Goal: Contribute content: Contribute content

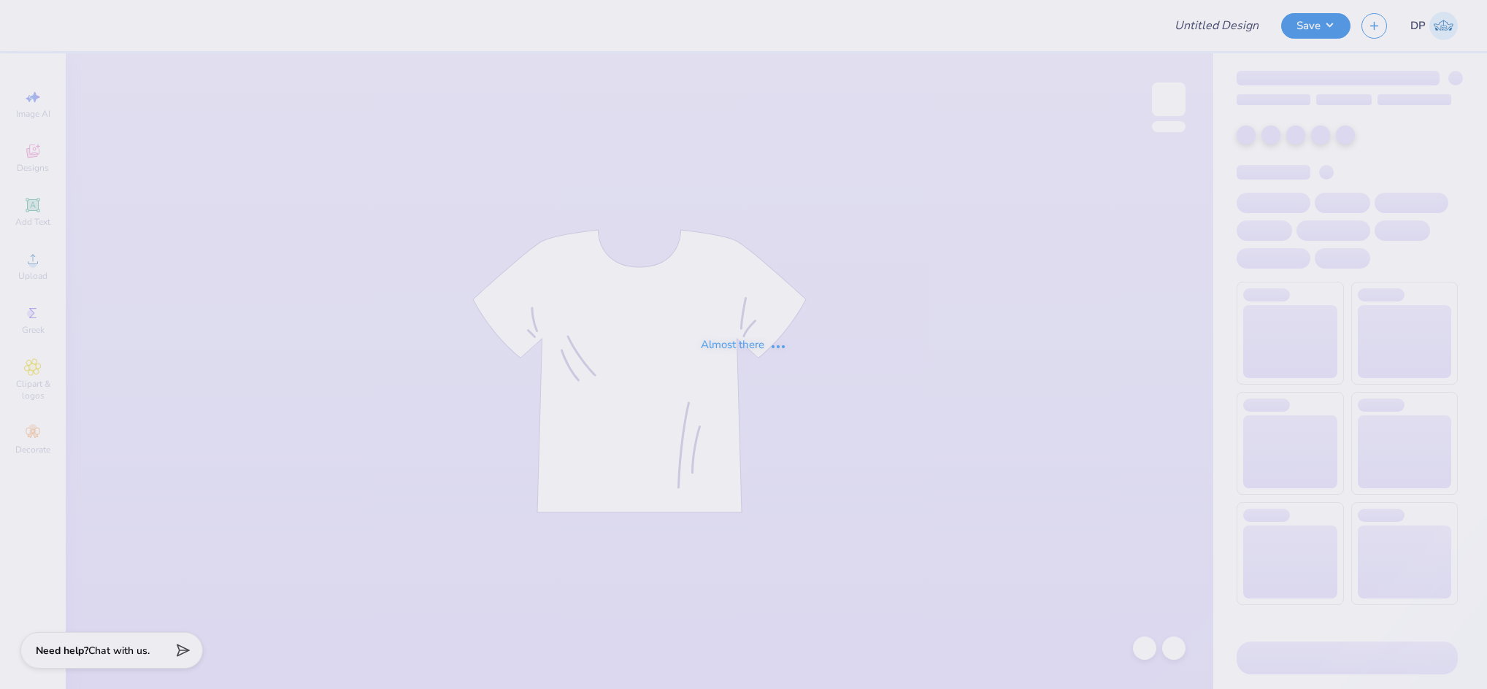
type input "Merch for Parents Weekend!"
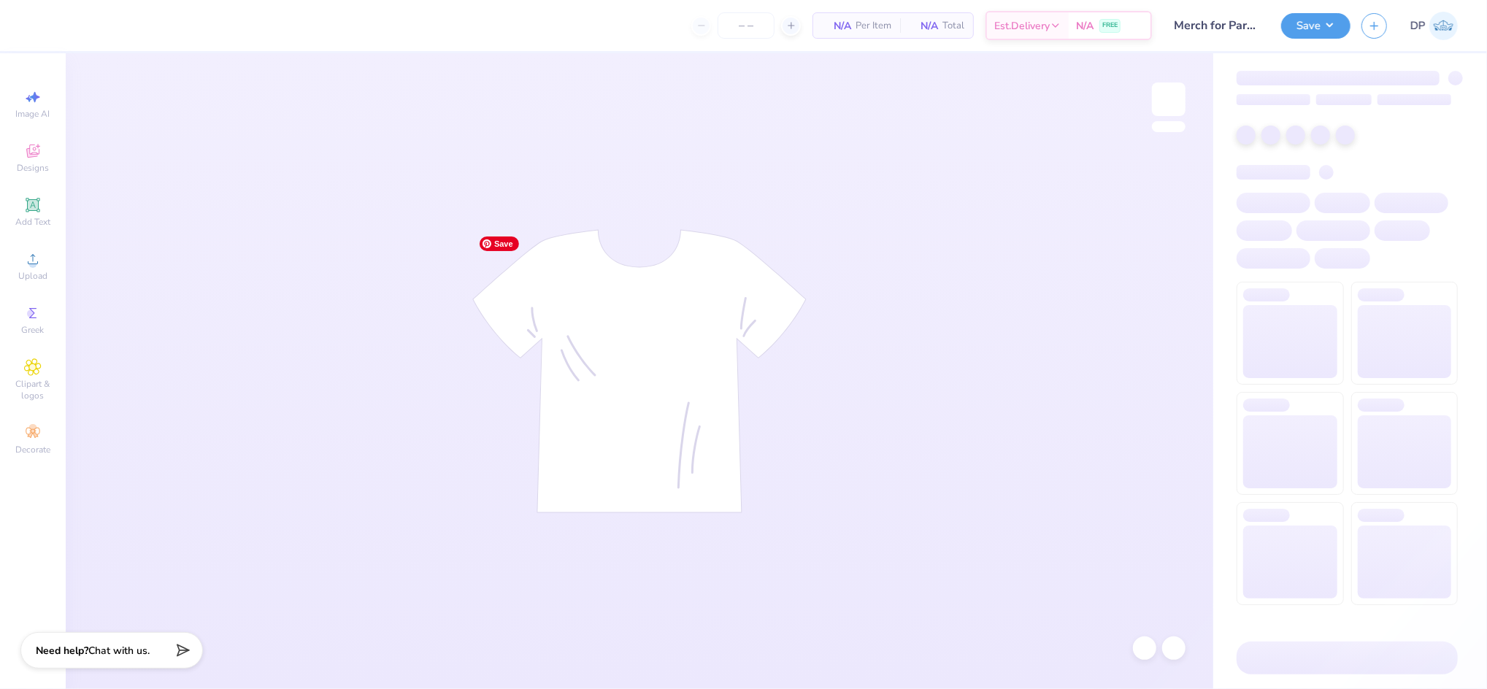
type input "100"
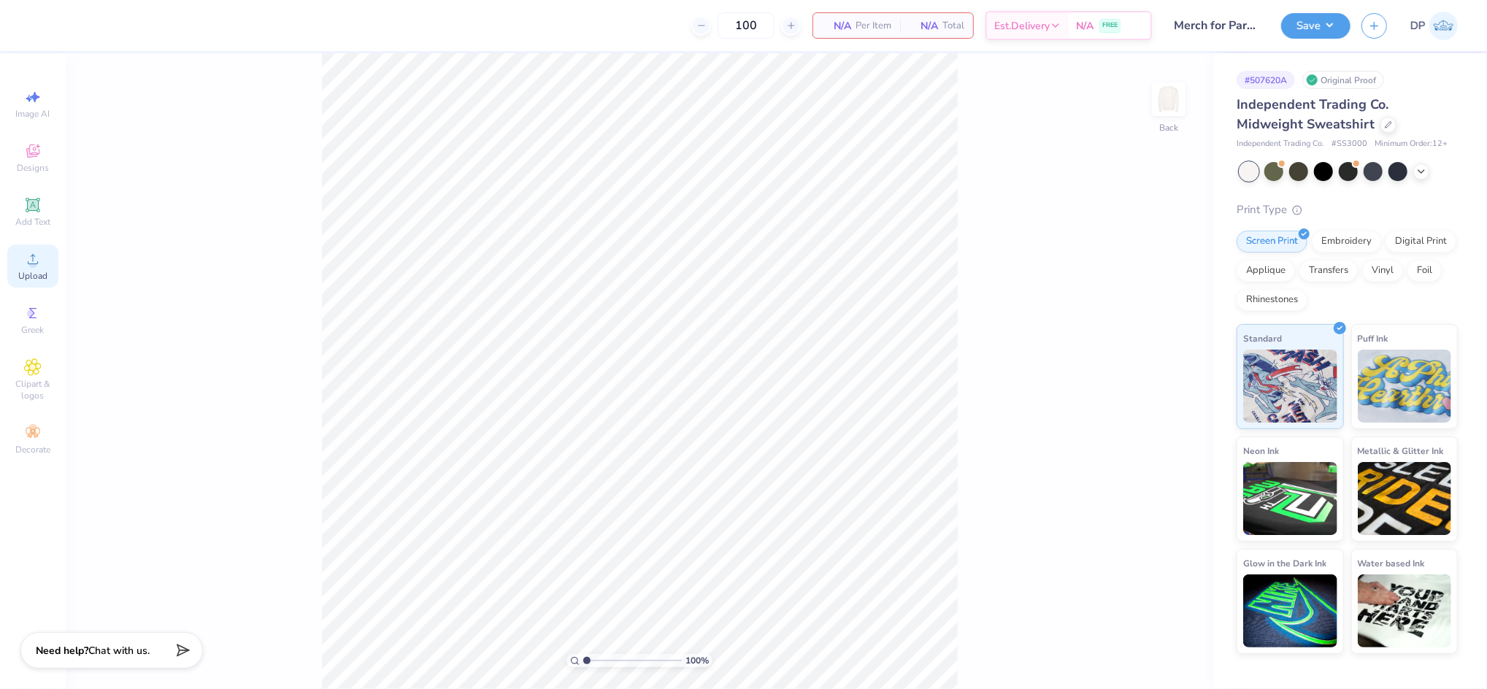
click at [41, 261] on icon at bounding box center [33, 259] width 18 height 18
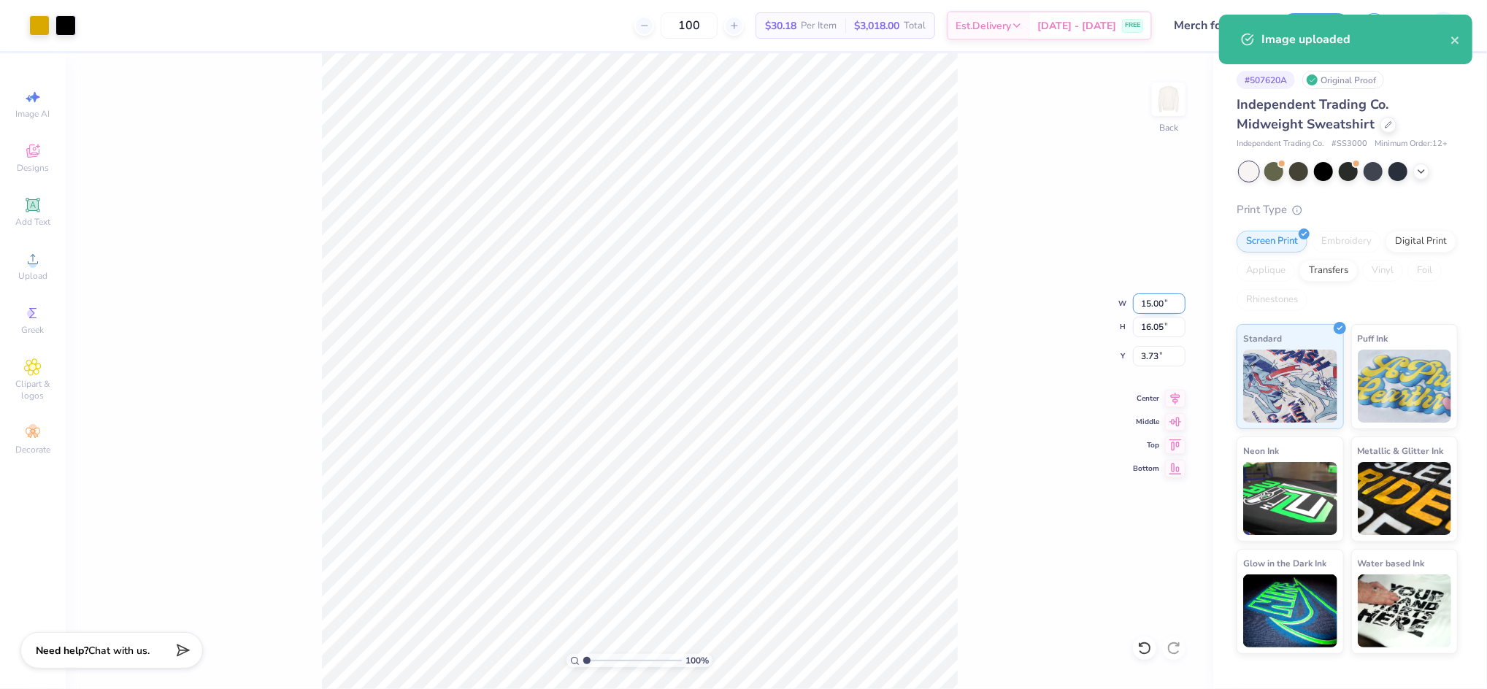
click at [1158, 300] on input "15.00" at bounding box center [1159, 303] width 53 height 20
type input "12.00"
type input "12.84"
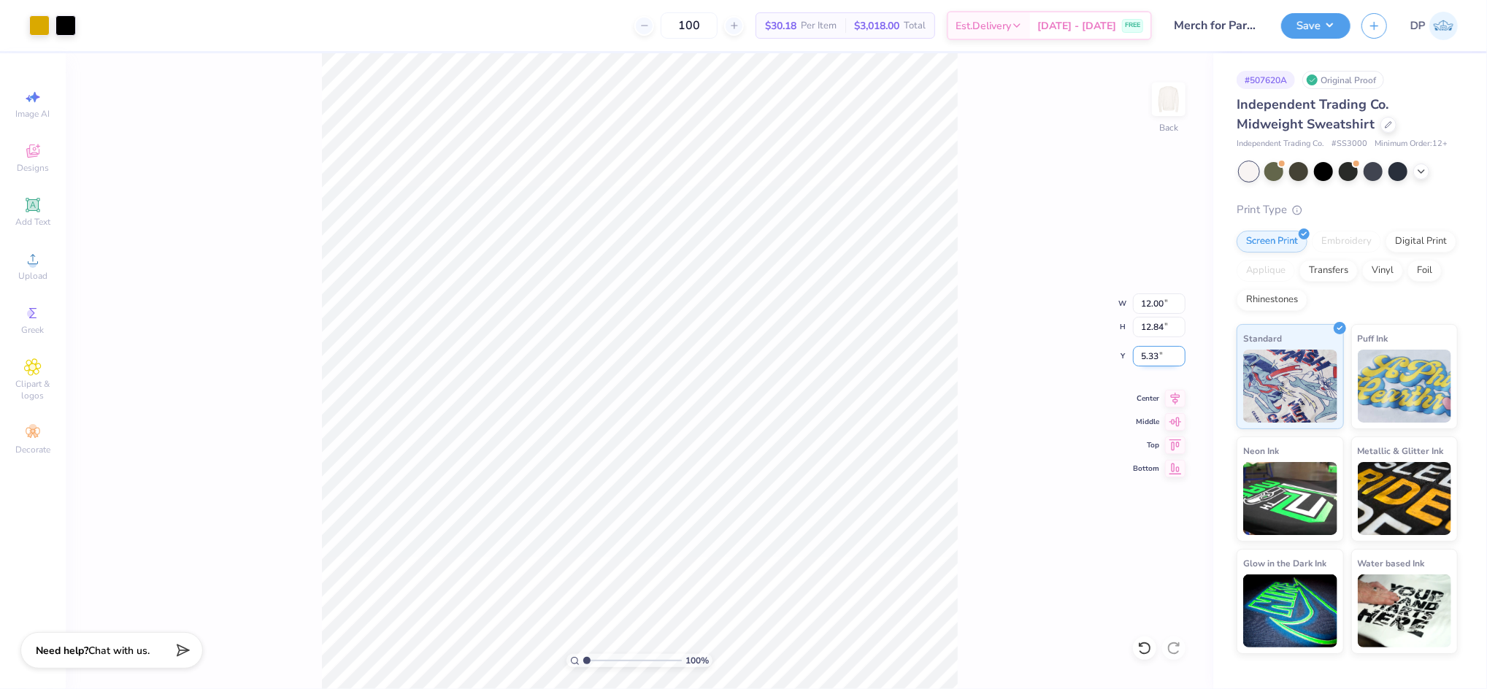
click at [1148, 347] on input "5.33" at bounding box center [1159, 356] width 53 height 20
type input "2.00"
click at [993, 250] on div "100 % Back W 12.00 12.00 " H 12.84 12.84 " Y 2.00 2.00 " Center Middle Top Bott…" at bounding box center [640, 371] width 1148 height 636
click at [1141, 307] on input "12.00" at bounding box center [1159, 303] width 53 height 20
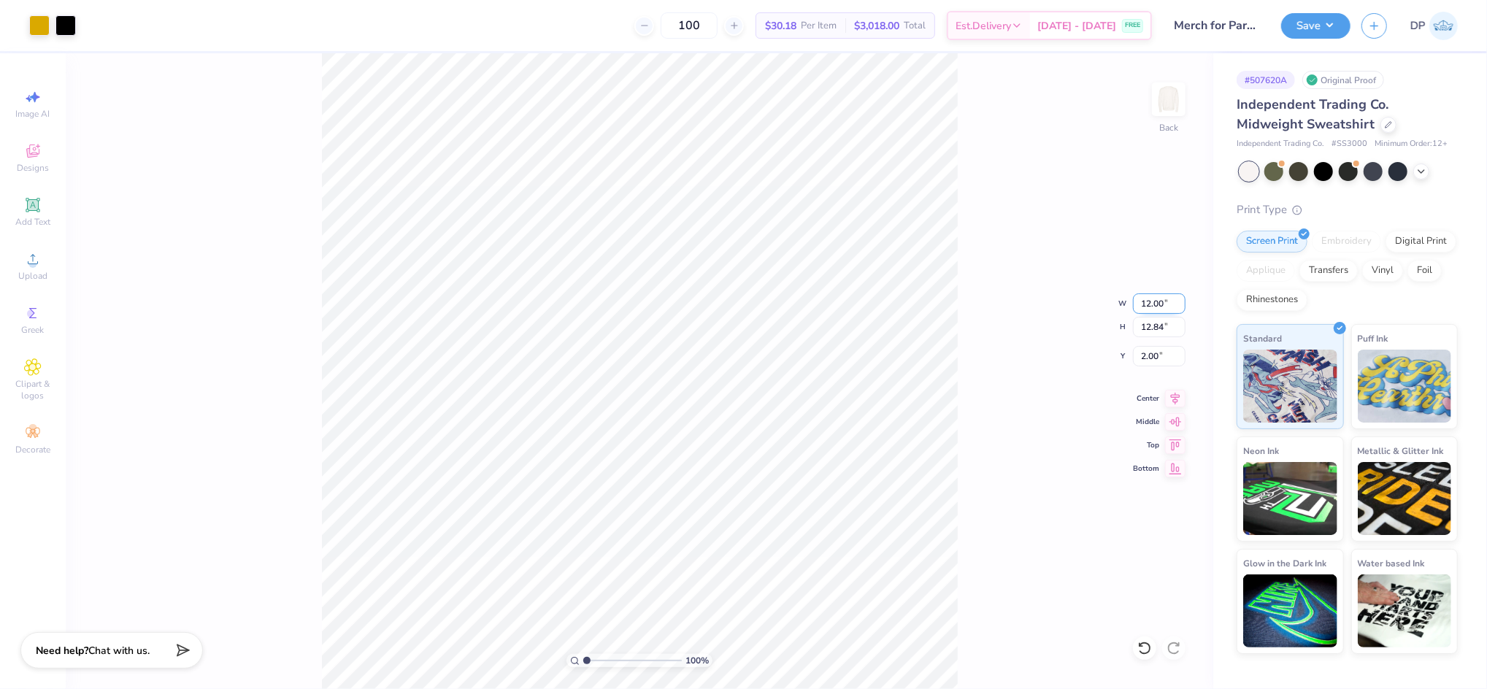
click at [1141, 307] on input "12.00" at bounding box center [1159, 303] width 53 height 20
type input "11.50"
type input "12.30"
click at [1154, 352] on input "2.27" at bounding box center [1159, 356] width 53 height 20
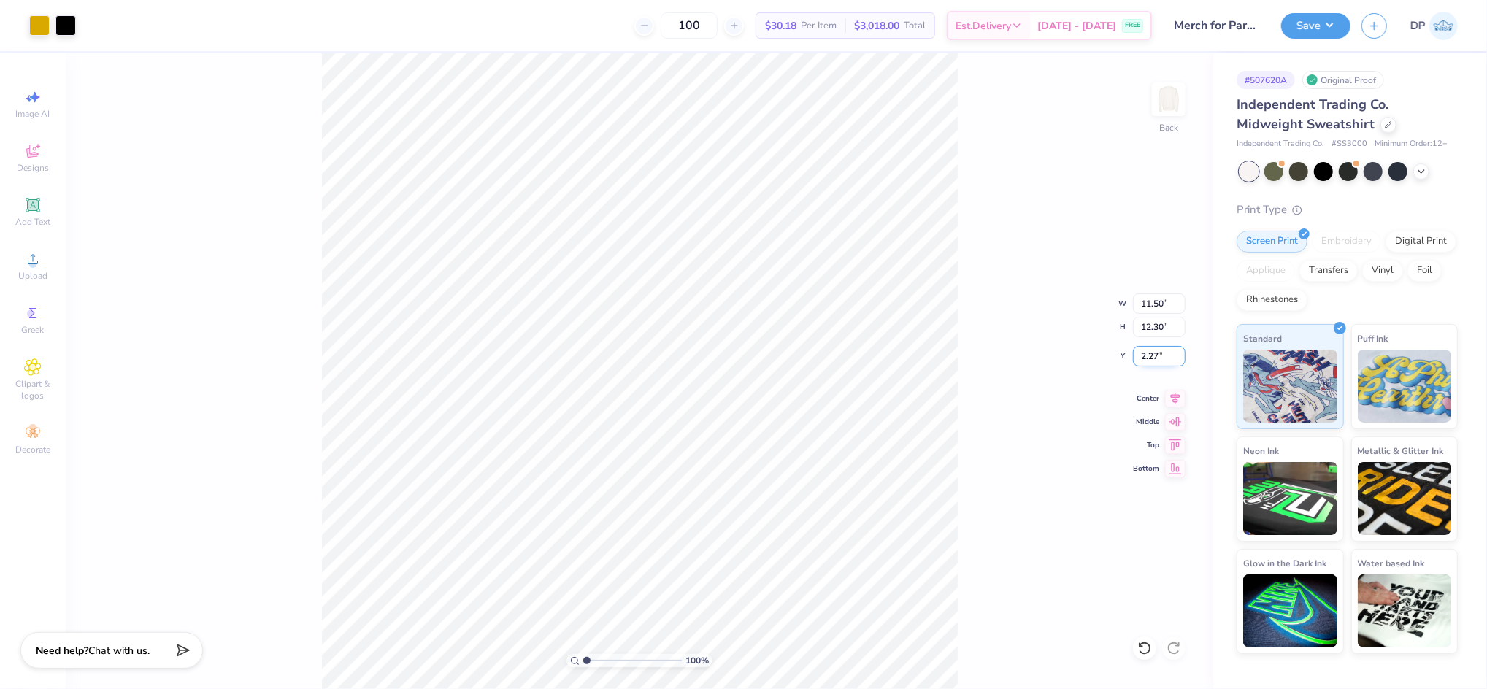
click at [1154, 352] on input "2.27" at bounding box center [1159, 356] width 53 height 20
type input "2.00"
click at [33, 210] on icon at bounding box center [33, 205] width 18 height 18
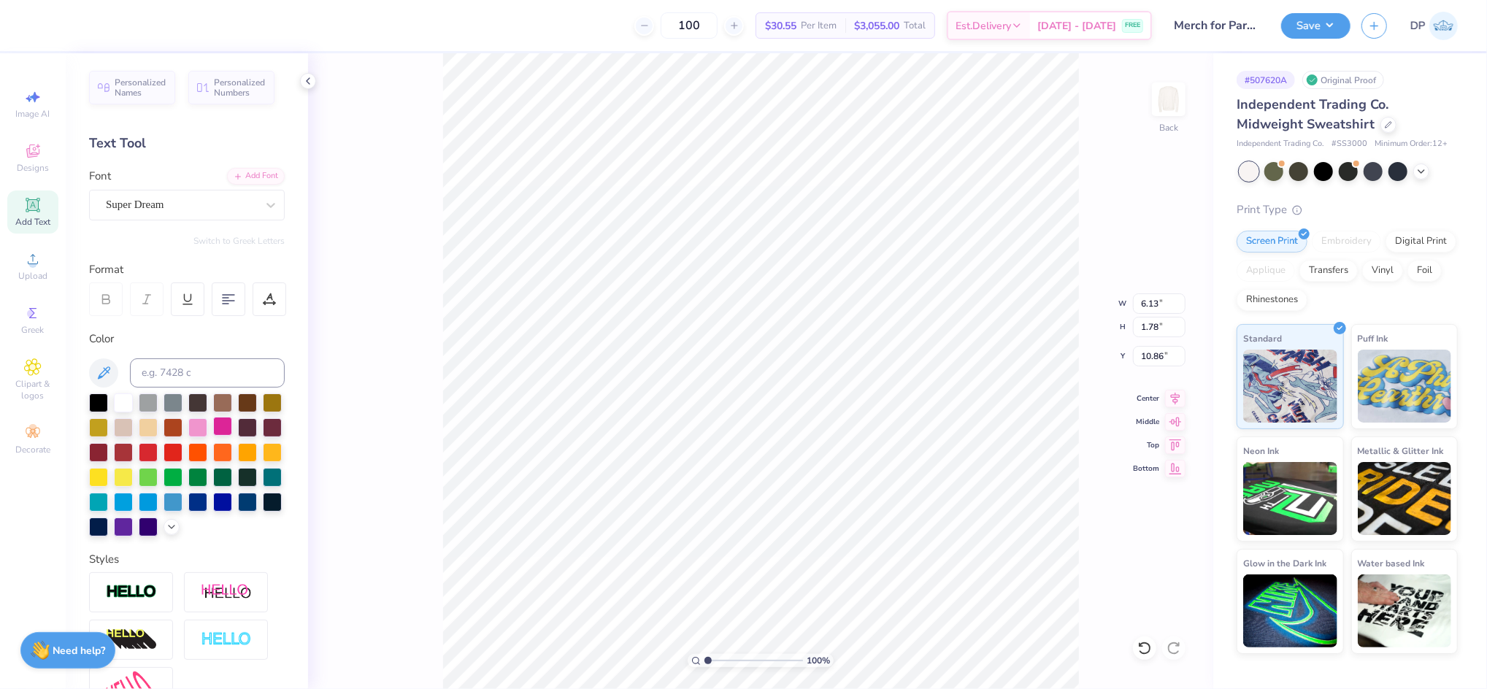
click at [232, 423] on div at bounding box center [222, 426] width 19 height 19
type input "15.92"
type textarea "T"
type textarea "20"
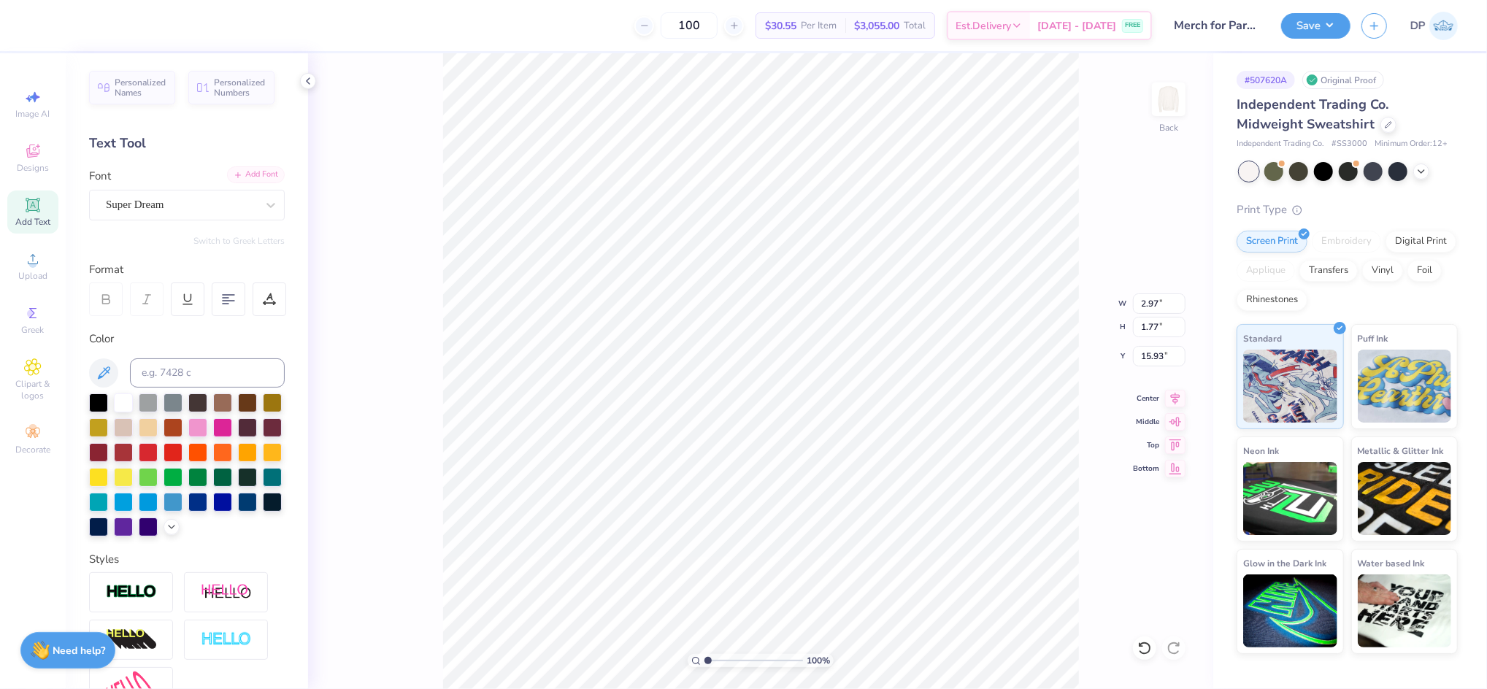
click at [246, 176] on div "Add Font" at bounding box center [256, 174] width 58 height 17
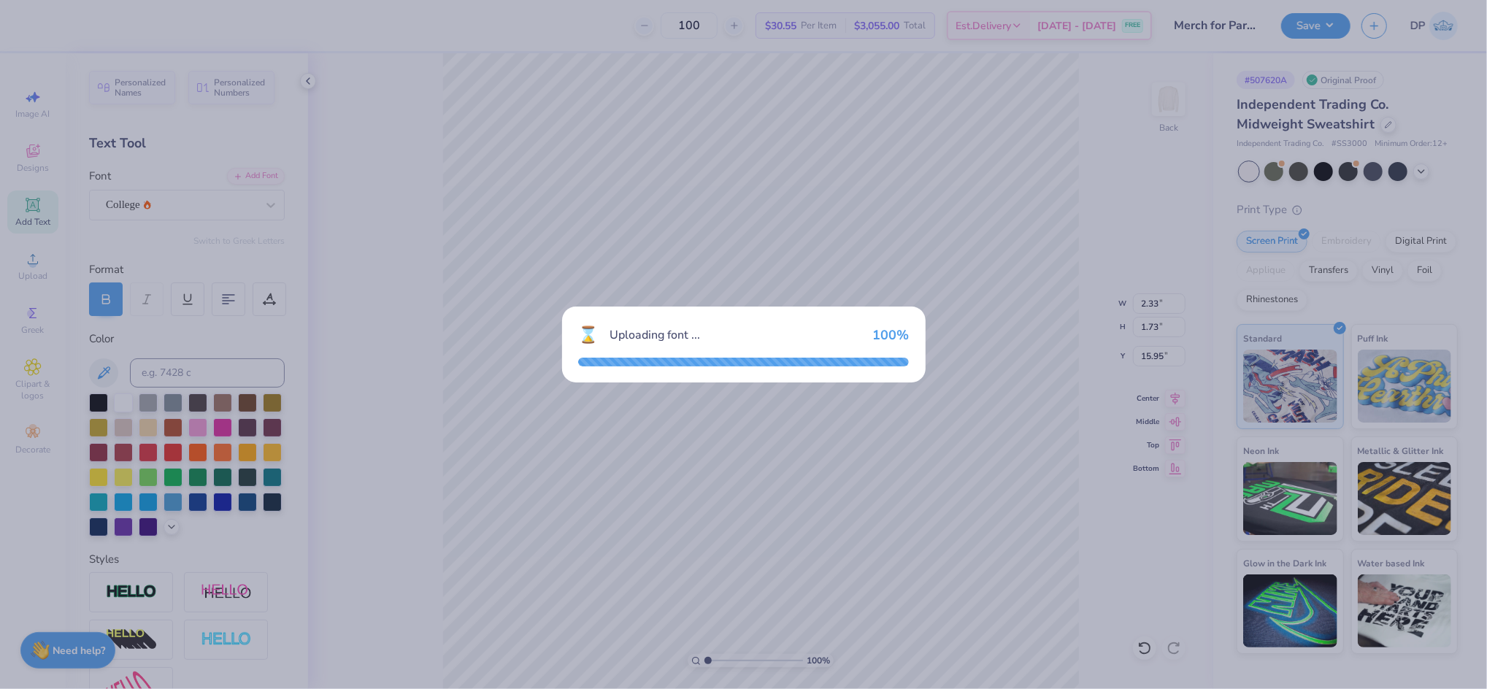
type input "2.33"
type input "1.73"
type input "15.95"
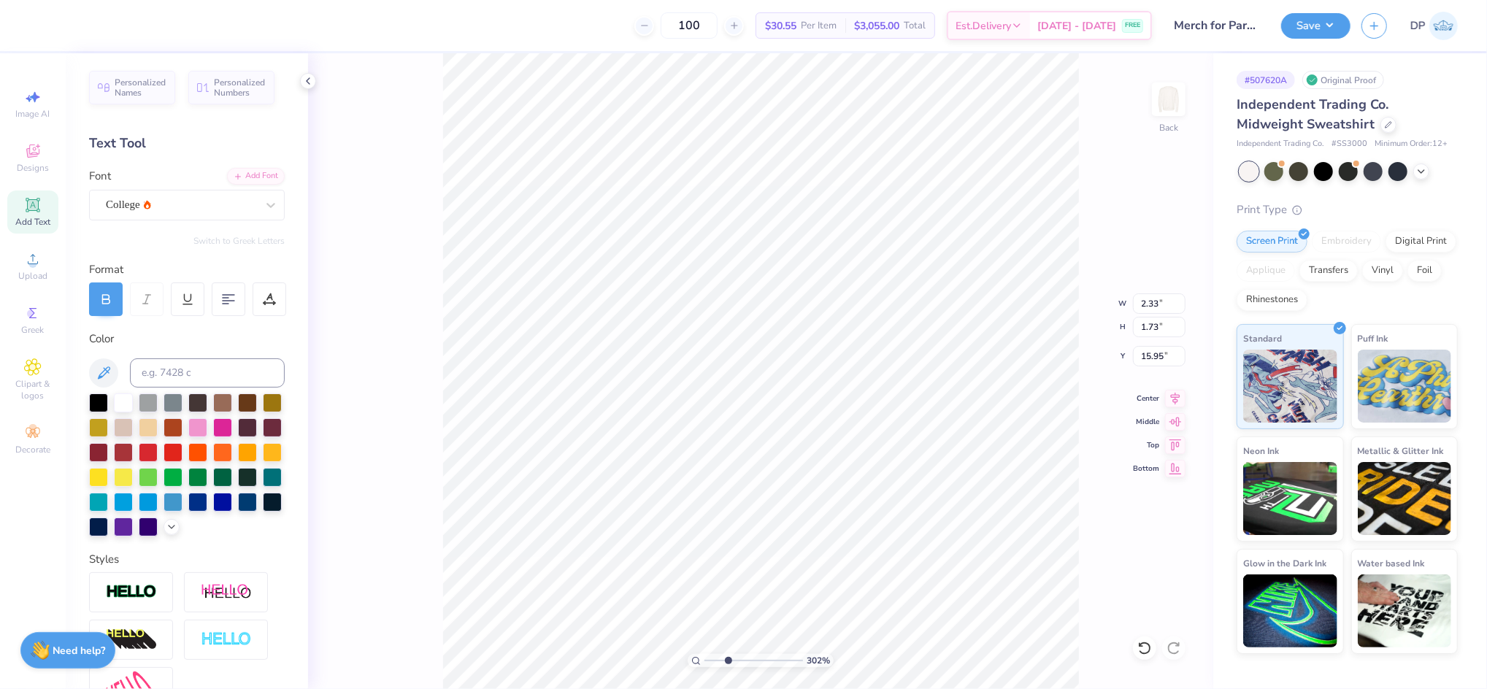
drag, startPoint x: 710, startPoint y: 659, endPoint x: 728, endPoint y: 659, distance: 18.3
type input "3.02"
click at [728, 659] on input "range" at bounding box center [754, 660] width 99 height 13
type input "9.28"
type input "1.14"
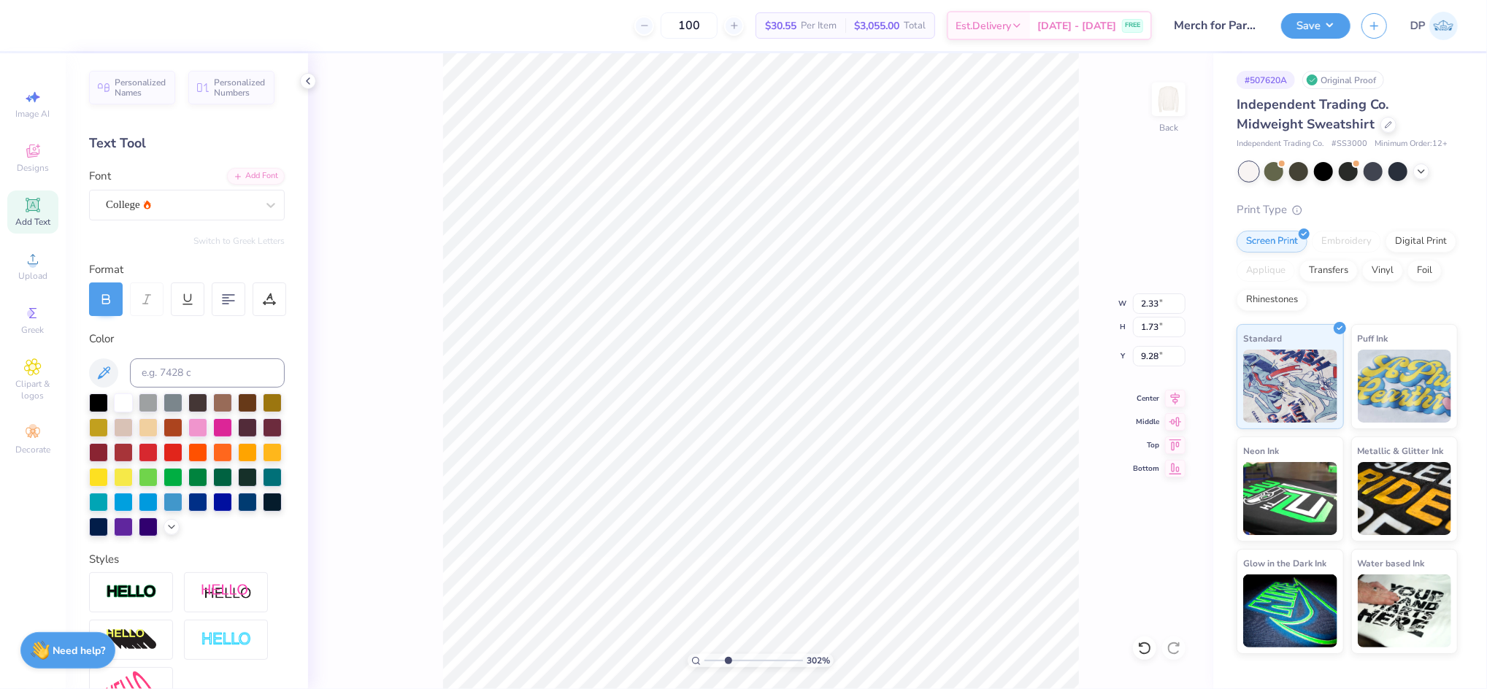
type input "0.85"
type input "1.18"
type input "0.88"
type textarea "25"
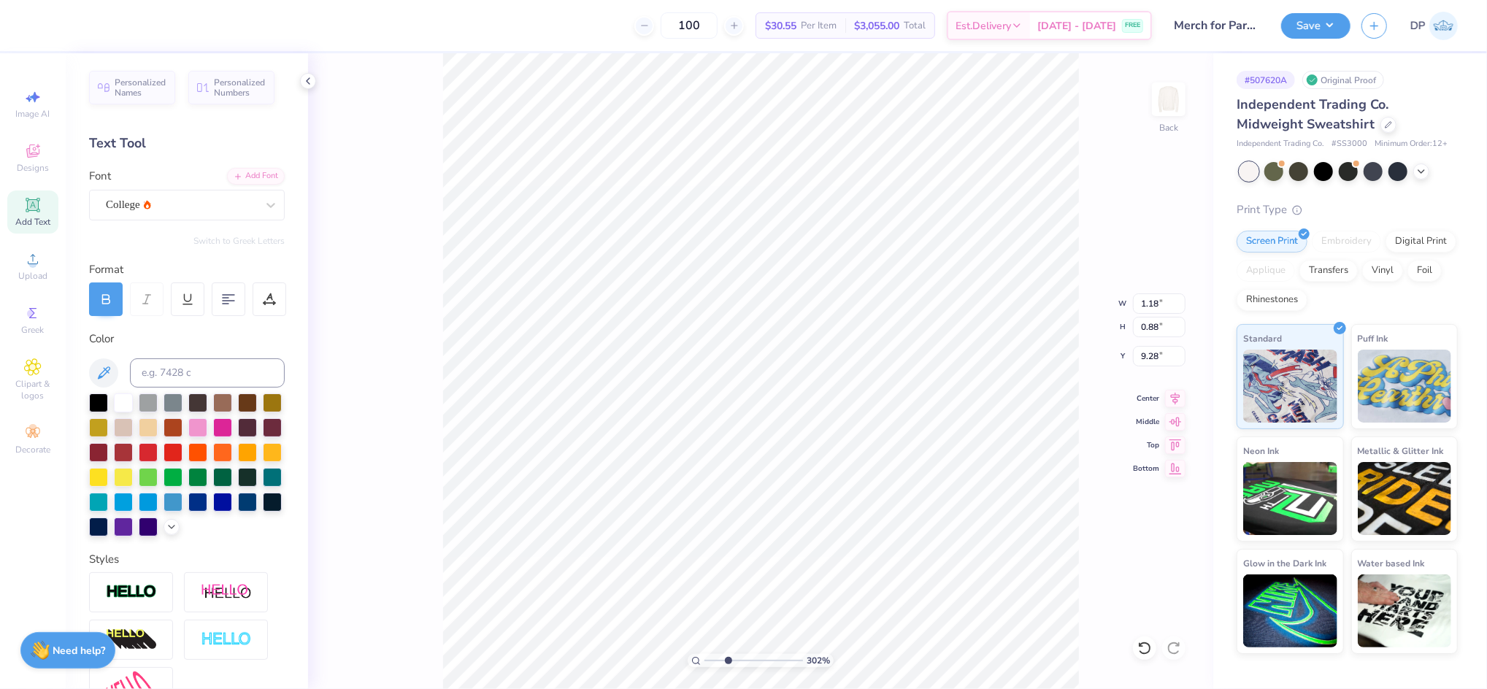
type input "9.22"
type input "1.51"
click at [713, 661] on input "range" at bounding box center [754, 660] width 99 height 13
click at [784, 552] on li "Ungroup" at bounding box center [786, 556] width 115 height 28
click at [871, 496] on li "Group" at bounding box center [873, 505] width 115 height 28
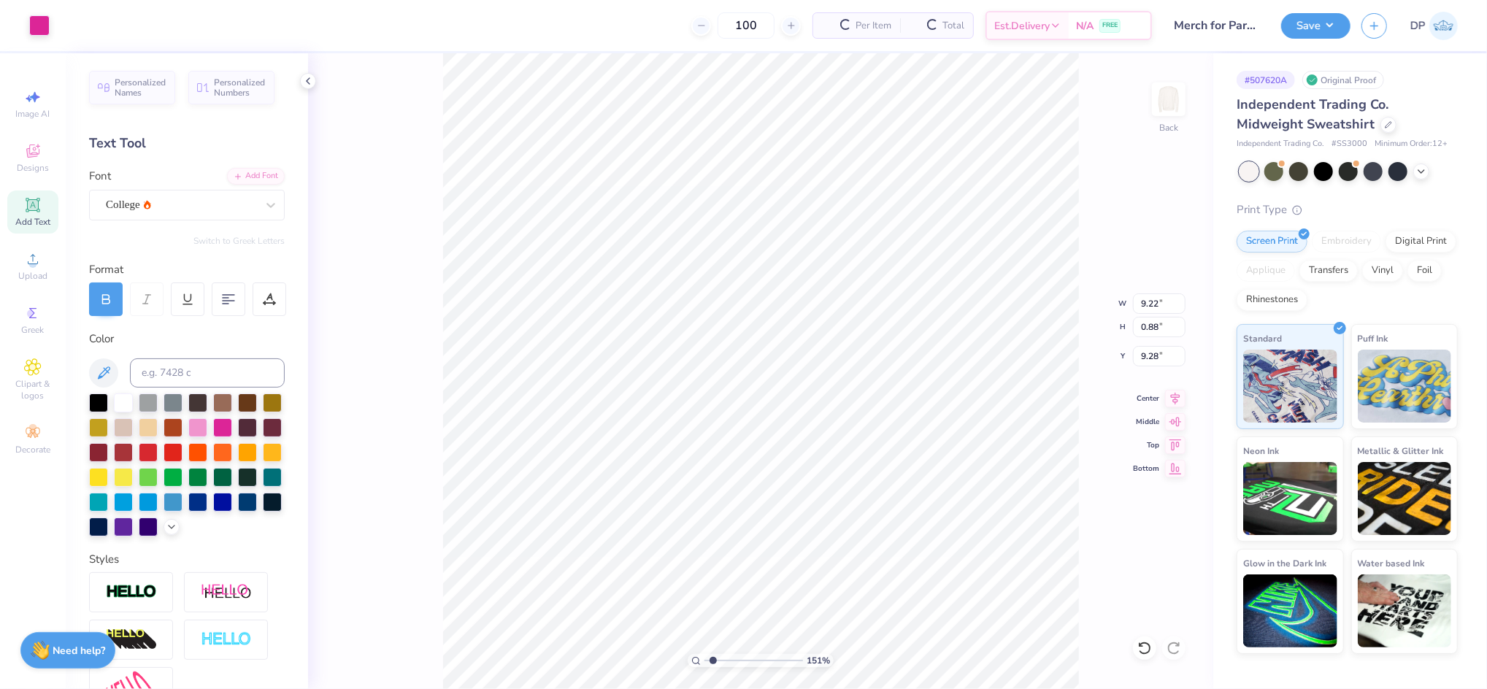
type input "9.22"
type input "0.88"
type input "9.28"
drag, startPoint x: 40, startPoint y: 21, endPoint x: 53, endPoint y: 33, distance: 17.0
click at [40, 20] on div at bounding box center [39, 25] width 20 height 20
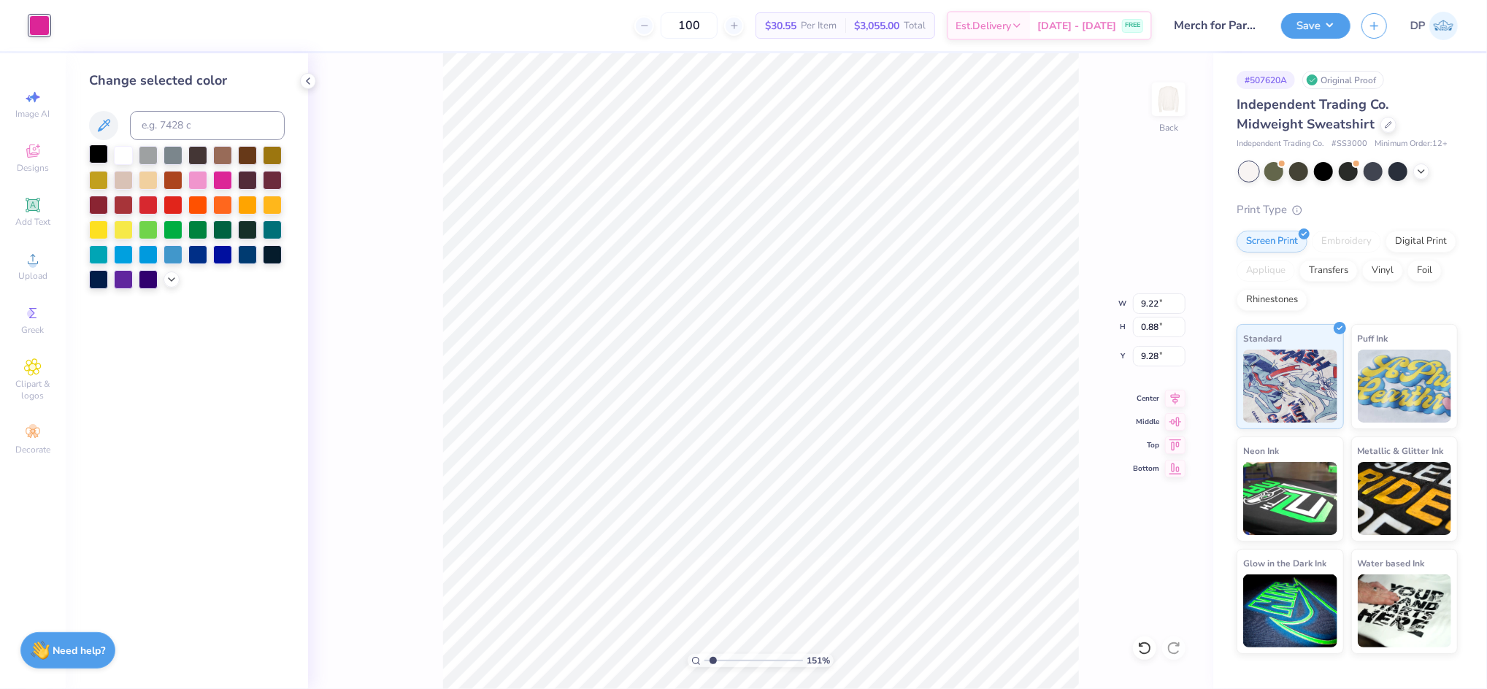
click at [101, 150] on div at bounding box center [98, 154] width 19 height 19
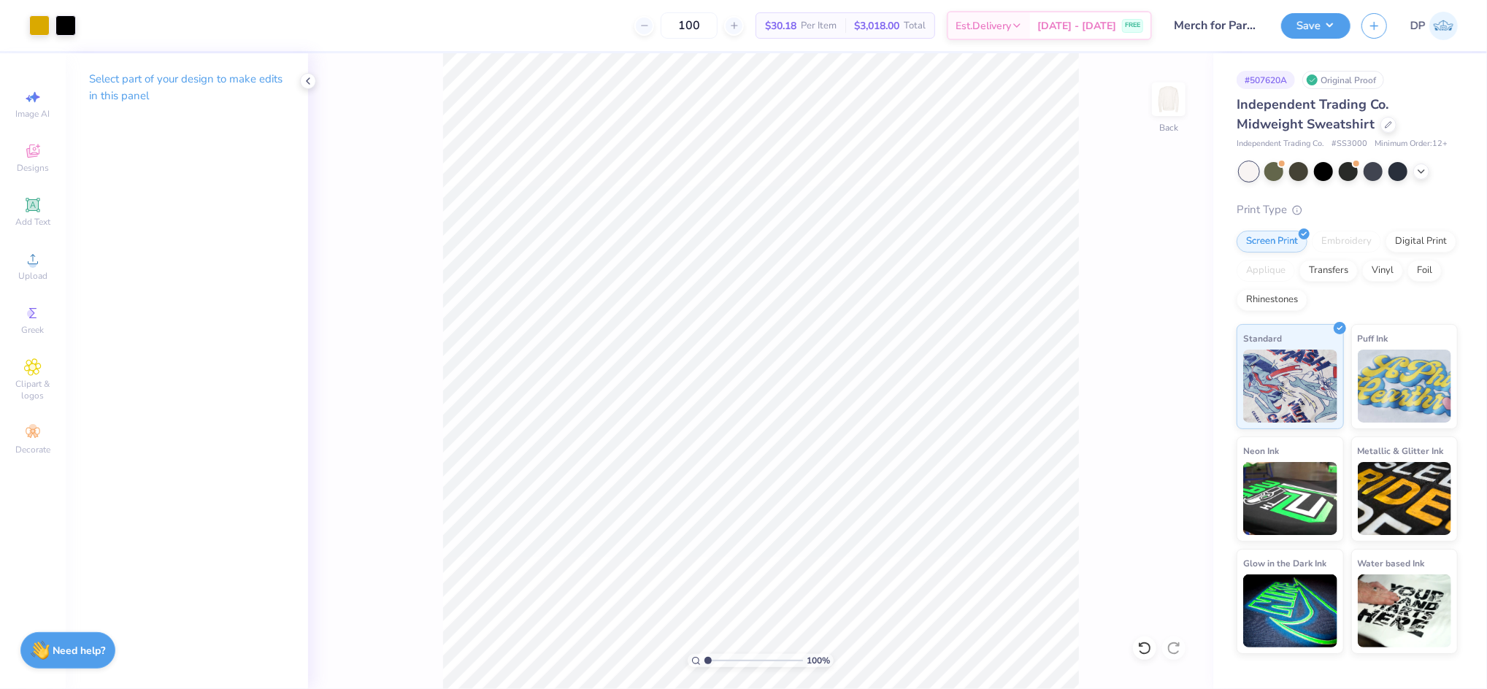
drag, startPoint x: 717, startPoint y: 661, endPoint x: 705, endPoint y: 662, distance: 12.4
type input "1"
click at [705, 662] on input "range" at bounding box center [754, 660] width 99 height 13
click at [796, 519] on li "Group" at bounding box center [835, 528] width 115 height 28
click at [1311, 14] on button "Save" at bounding box center [1315, 24] width 69 height 26
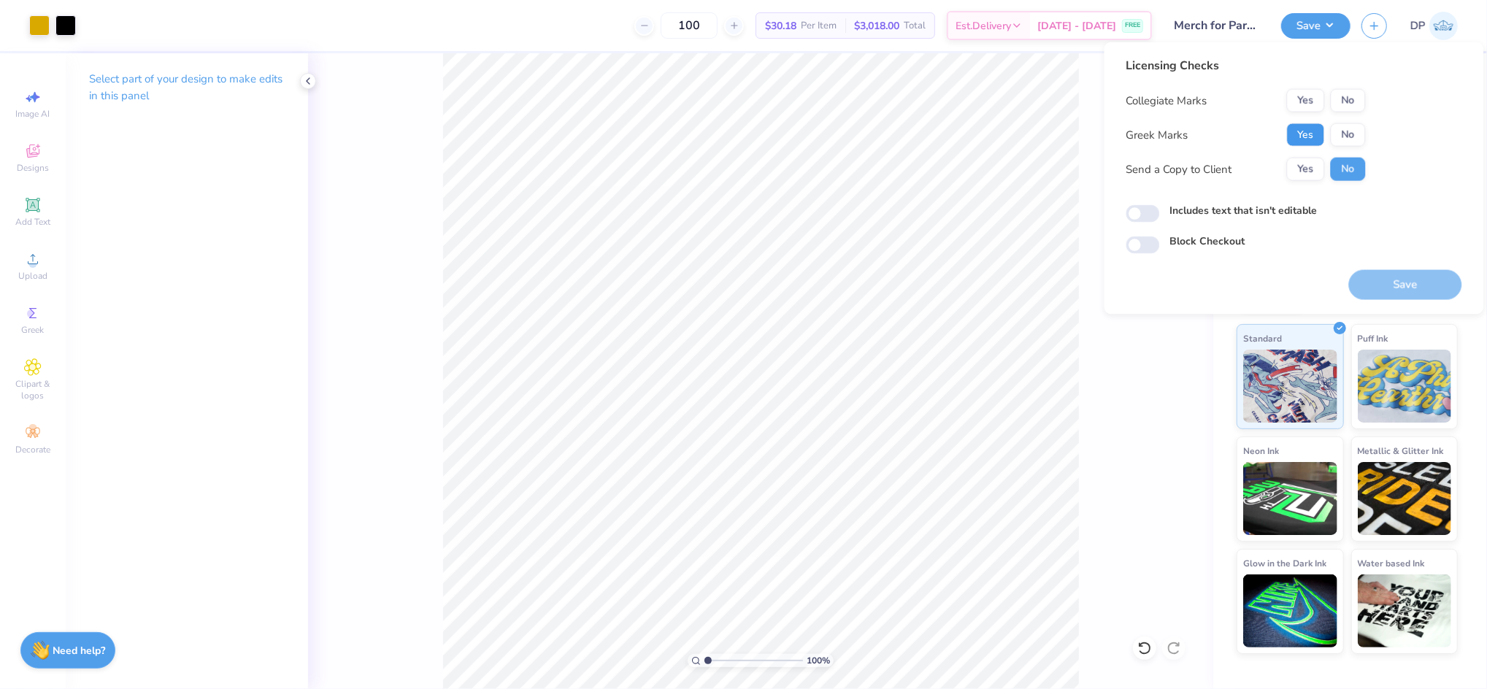
click at [1309, 126] on button "Yes" at bounding box center [1306, 134] width 38 height 23
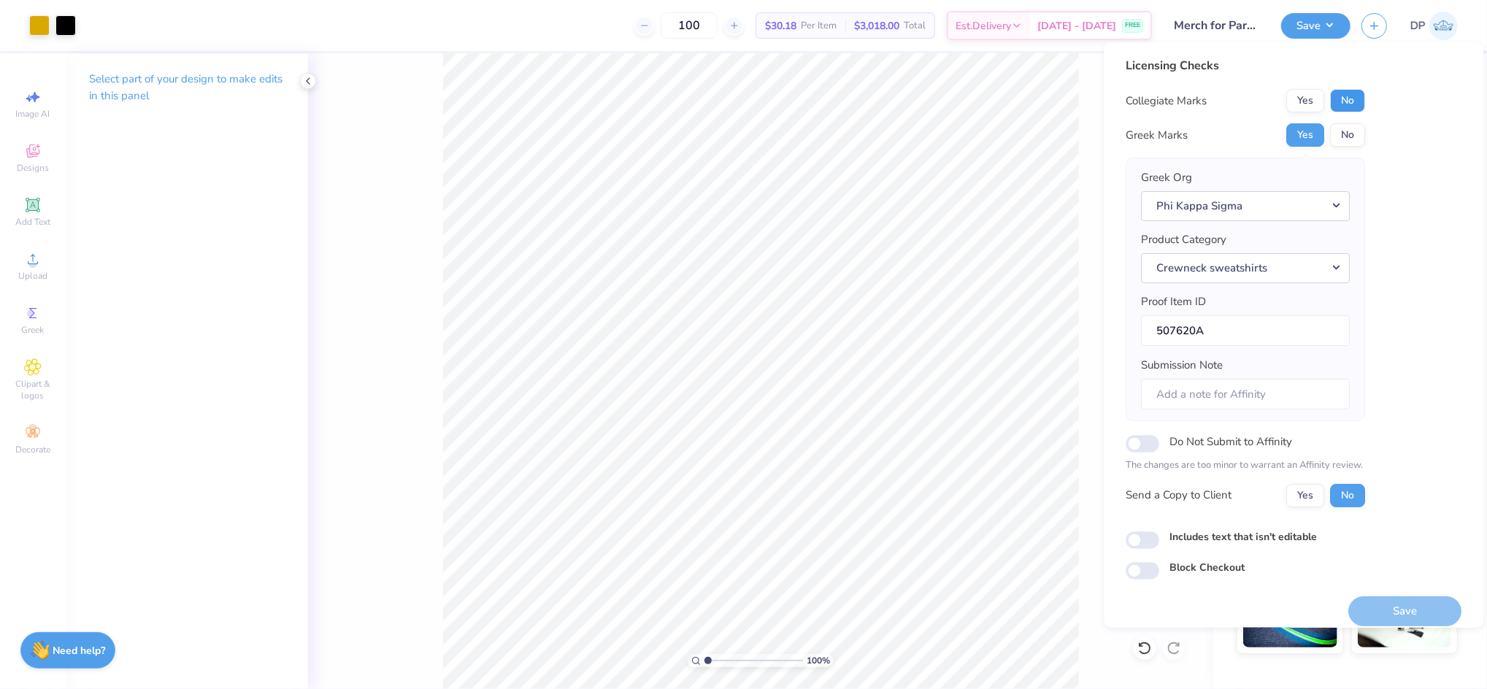
click at [1340, 106] on button "No" at bounding box center [1348, 100] width 35 height 23
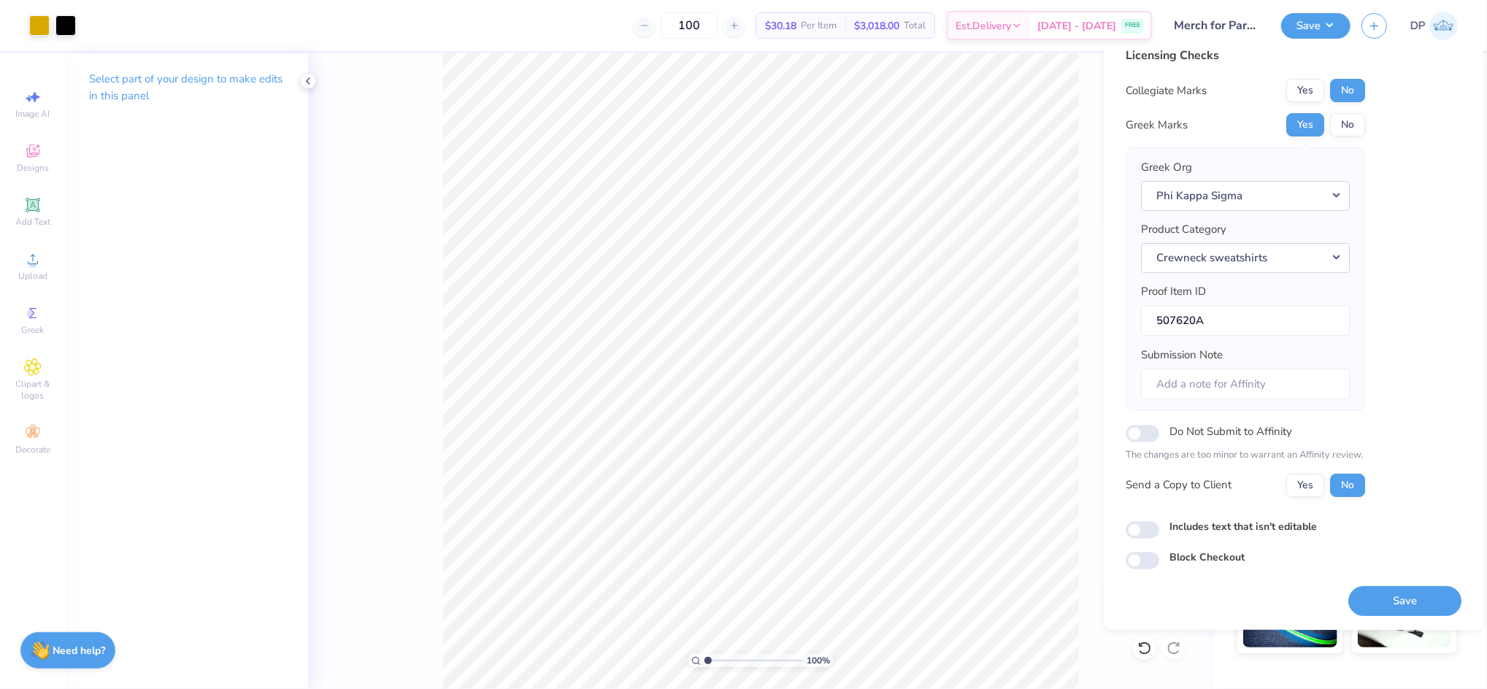
scroll to position [13, 0]
click at [1243, 519] on label "Includes text that isn't editable" at bounding box center [1243, 525] width 147 height 15
click at [1160, 521] on input "Includes text that isn't editable" at bounding box center [1144, 530] width 34 height 18
checkbox input "true"
click at [1321, 488] on button "Yes" at bounding box center [1306, 484] width 38 height 23
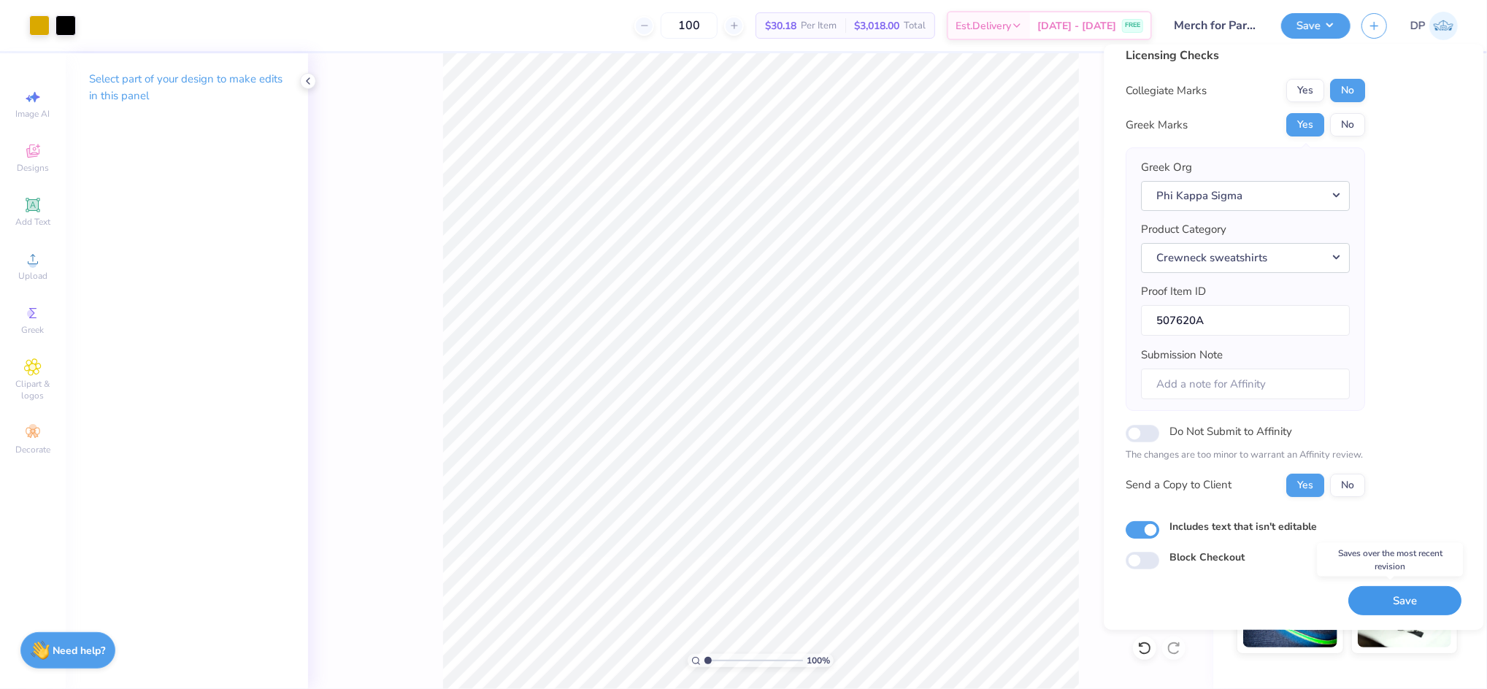
click at [1408, 598] on button "Save" at bounding box center [1405, 601] width 113 height 30
